Goal: Task Accomplishment & Management: Manage account settings

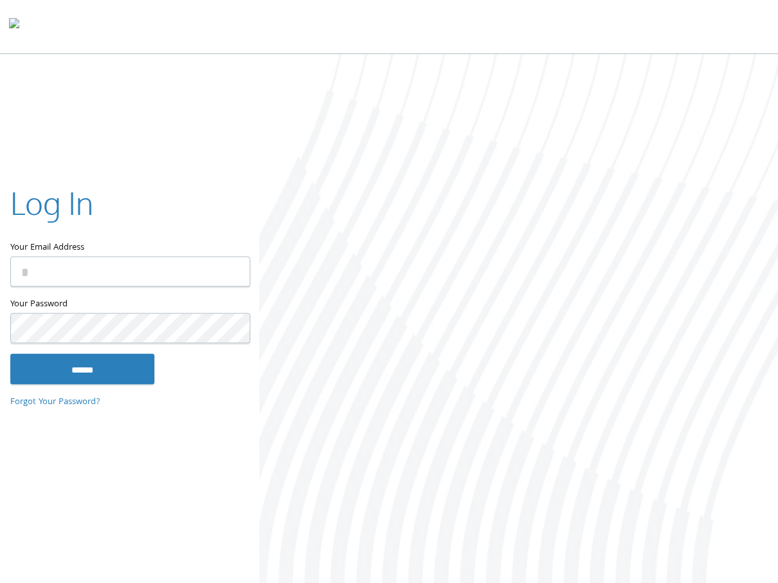
type input "**********"
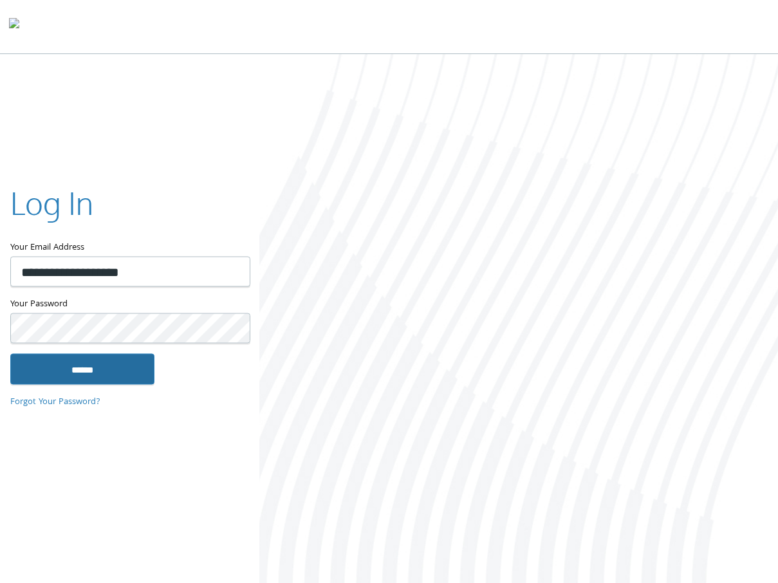
click at [69, 376] on input "******" at bounding box center [82, 369] width 144 height 31
